Goal: Task Accomplishment & Management: Complete application form

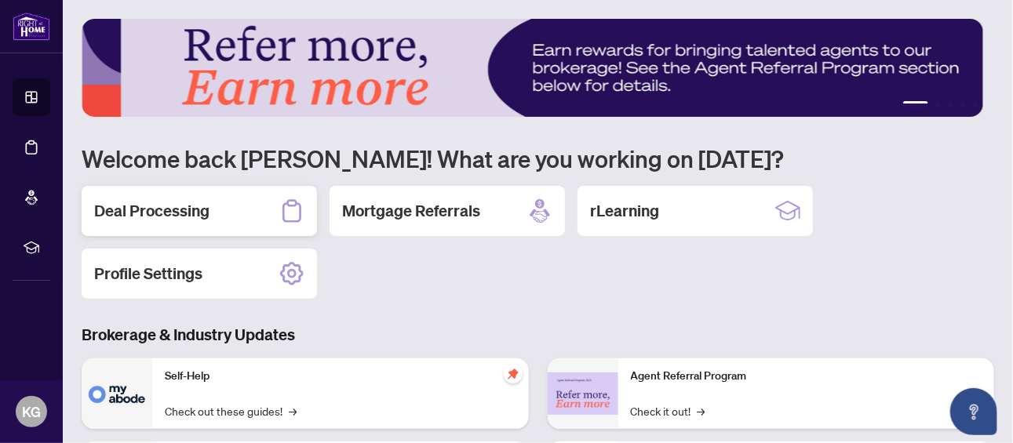
click at [184, 206] on h2 "Deal Processing" at bounding box center [151, 211] width 115 height 22
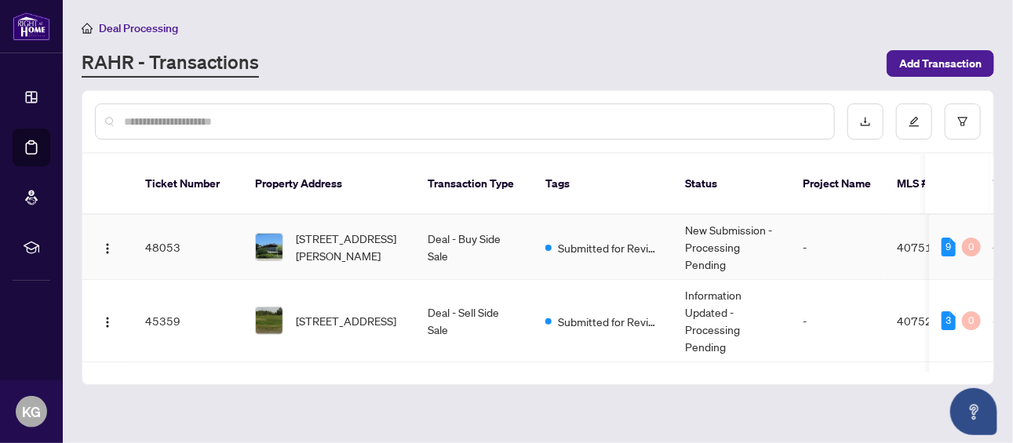
click at [319, 230] on span "[STREET_ADDRESS][PERSON_NAME]" at bounding box center [349, 247] width 107 height 35
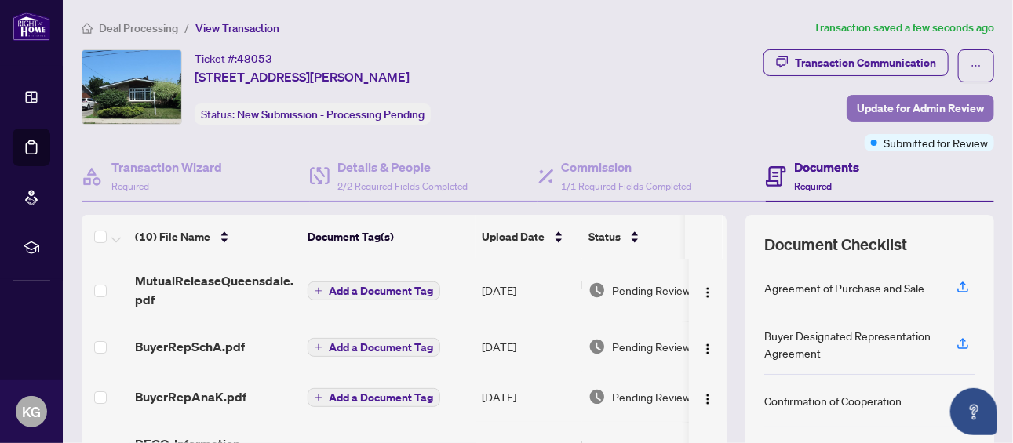
click at [914, 109] on span "Update for Admin Review" at bounding box center [920, 108] width 127 height 25
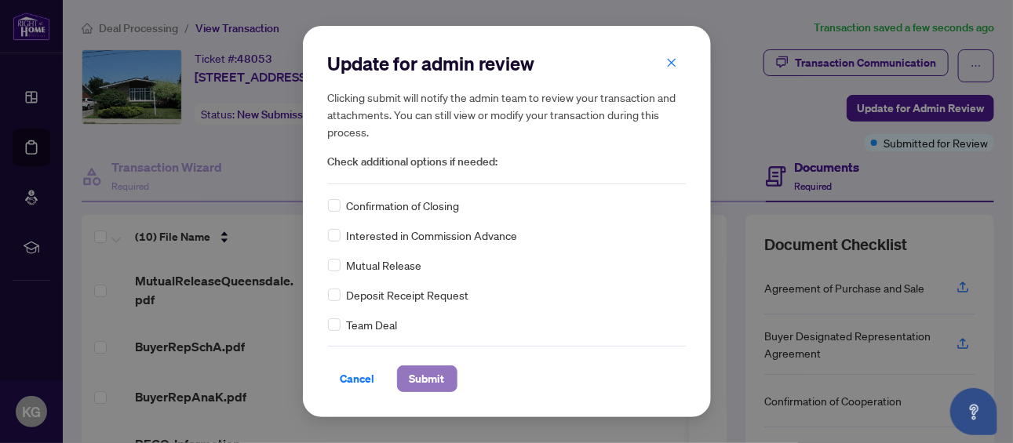
click at [425, 385] on span "Submit" at bounding box center [427, 378] width 35 height 25
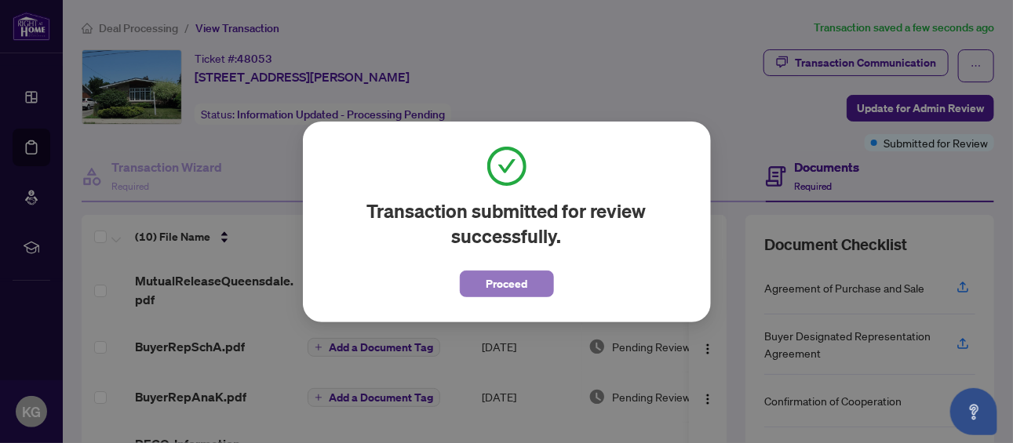
click at [490, 280] on span "Proceed" at bounding box center [507, 284] width 42 height 25
